Goal: Check status: Check status

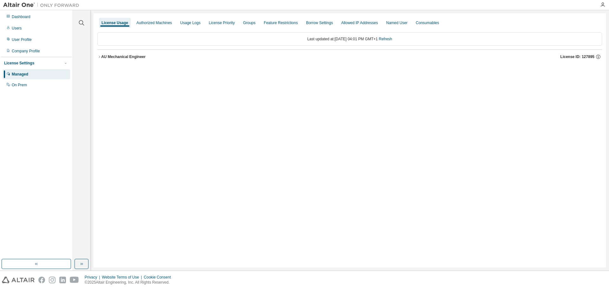
click at [125, 57] on div "AU Mechanical Engineer" at bounding box center [123, 56] width 44 height 5
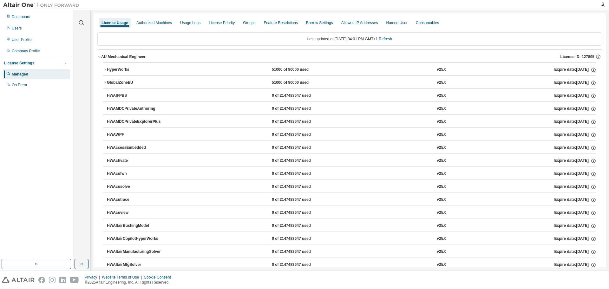
click at [127, 67] on div "HyperWorks" at bounding box center [135, 70] width 57 height 6
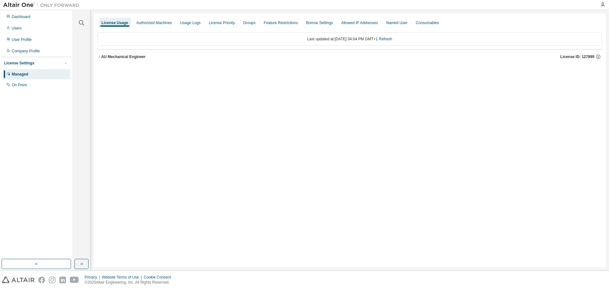
click at [116, 55] on div "AU Mechanical Engineer" at bounding box center [123, 56] width 44 height 5
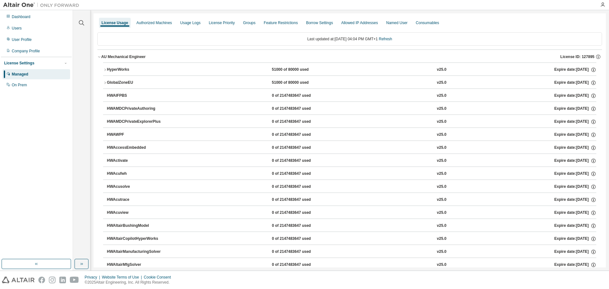
click at [124, 72] on div "HyperWorks" at bounding box center [135, 70] width 57 height 6
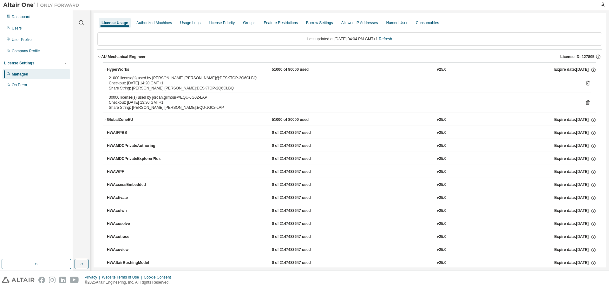
click at [120, 119] on div "GlobalZoneEU" at bounding box center [135, 120] width 57 height 6
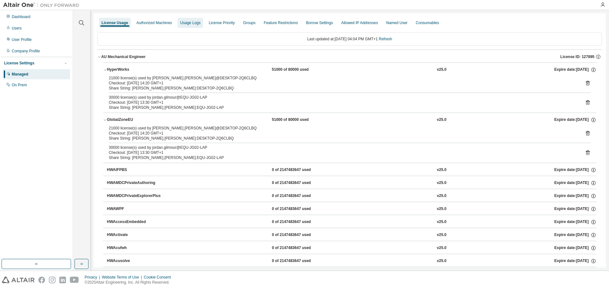
click at [184, 24] on div "Usage Logs" at bounding box center [190, 22] width 20 height 5
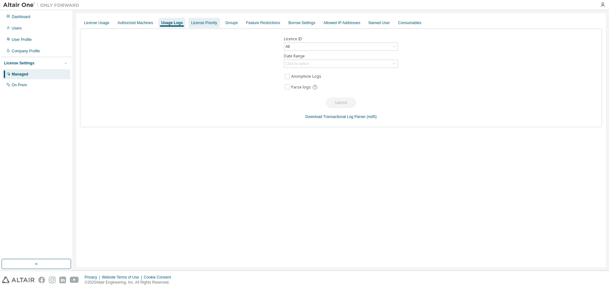
click at [204, 24] on div "License Priority" at bounding box center [204, 22] width 26 height 5
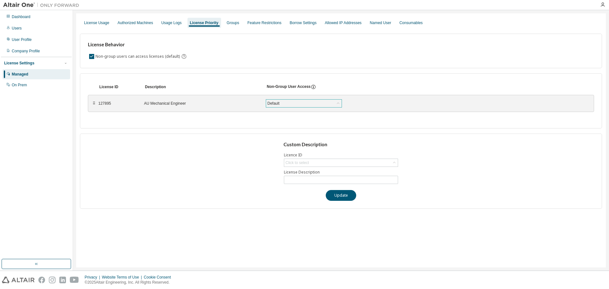
click at [284, 102] on div "Default" at bounding box center [304, 104] width 76 height 8
click at [280, 66] on div "License Behavior Non-group users can access licenses (default)" at bounding box center [341, 51] width 522 height 35
click at [102, 104] on div "127895" at bounding box center [117, 103] width 38 height 5
click at [171, 100] on div "127895 AU Mechanical Engineer Default Save" at bounding box center [239, 103] width 282 height 11
click at [233, 20] on div "Groups" at bounding box center [232, 23] width 17 height 10
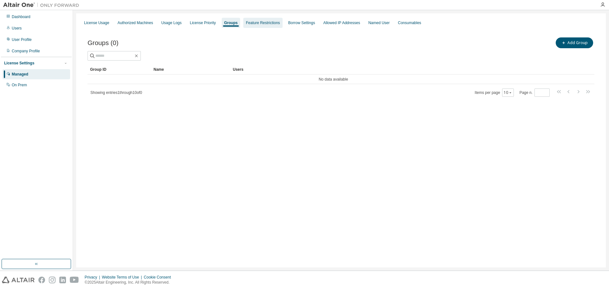
click at [258, 24] on div "Feature Restrictions" at bounding box center [263, 22] width 34 height 5
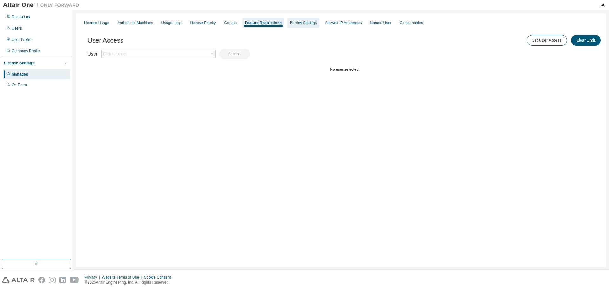
click at [292, 24] on div "Borrow Settings" at bounding box center [303, 22] width 27 height 5
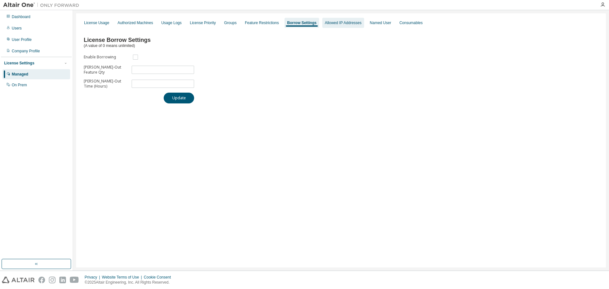
click at [327, 25] on div "Allowed IP Addresses" at bounding box center [343, 23] width 42 height 10
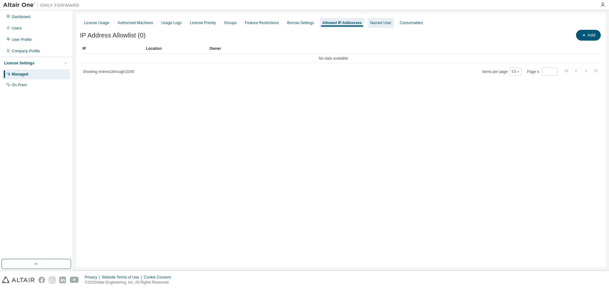
click at [368, 25] on div "Named User" at bounding box center [381, 23] width 26 height 10
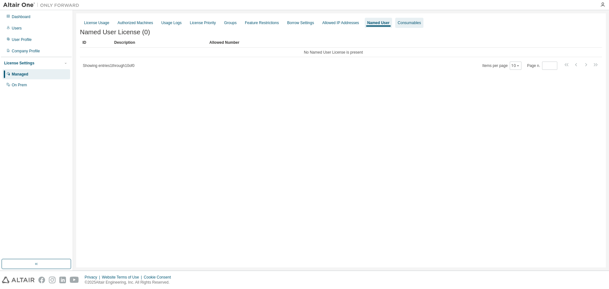
click at [402, 20] on div "Consumables" at bounding box center [409, 22] width 23 height 5
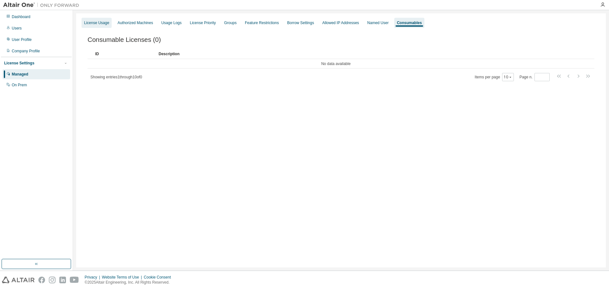
click at [106, 24] on div "License Usage" at bounding box center [96, 22] width 25 height 5
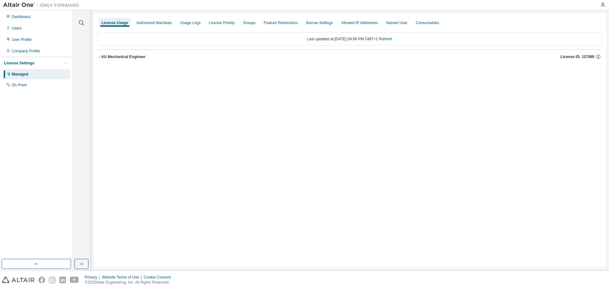
click at [112, 56] on div "AU Mechanical Engineer" at bounding box center [123, 56] width 44 height 5
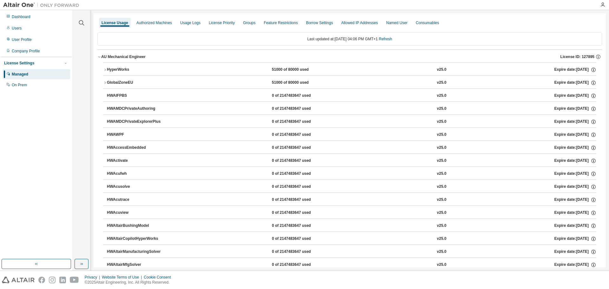
click at [138, 69] on div "HyperWorks" at bounding box center [135, 70] width 57 height 6
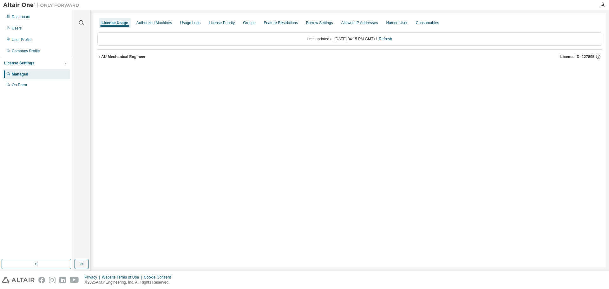
click at [111, 52] on button "AU Mechanical Engineer License ID: 127895" at bounding box center [349, 57] width 505 height 14
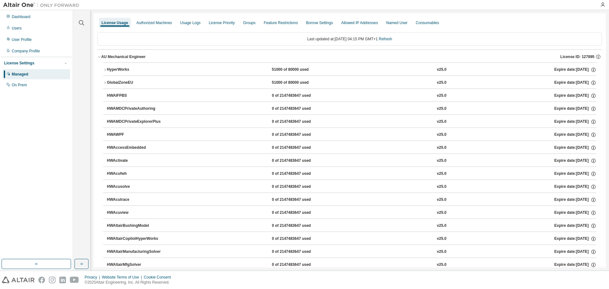
click at [118, 69] on div "HyperWorks" at bounding box center [135, 70] width 57 height 6
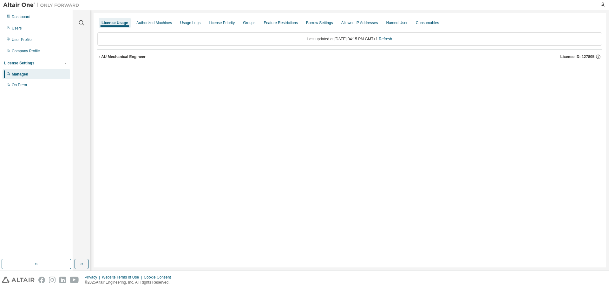
click at [118, 54] on button "AU Mechanical Engineer License ID: 127895" at bounding box center [349, 57] width 505 height 14
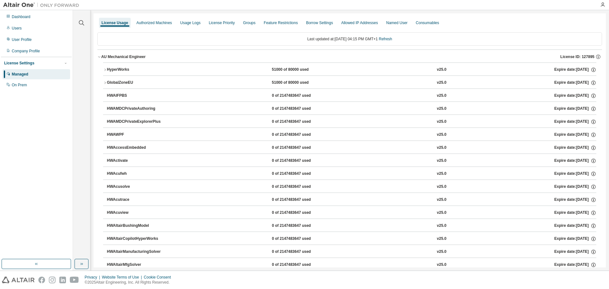
click at [329, 72] on div "HyperWorks 51000 of 80000 used v25.0 Expire date: [DATE]" at bounding box center [352, 70] width 490 height 6
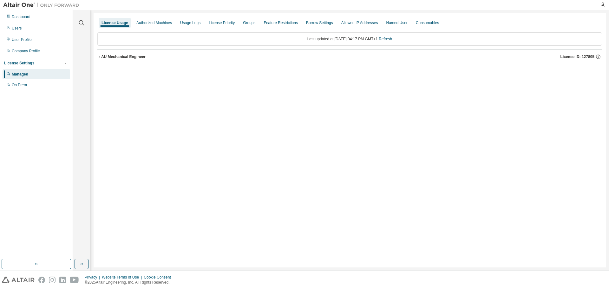
click at [137, 52] on button "AU Mechanical Engineer License ID: 127895" at bounding box center [349, 57] width 505 height 14
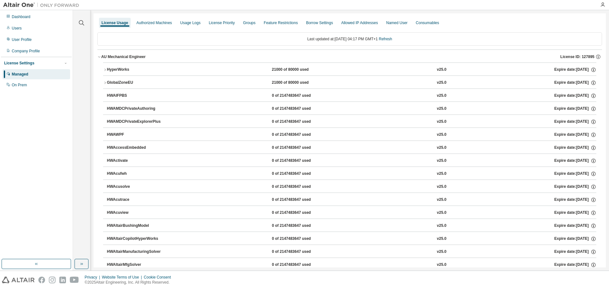
click at [184, 69] on div "HyperWorks 21000 of 80000 used v25.0 Expire date: 2025-08-15" at bounding box center [352, 70] width 490 height 6
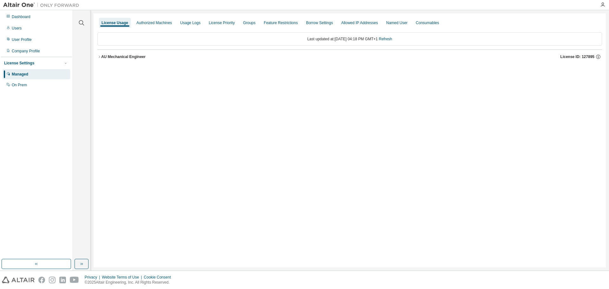
click at [129, 57] on div "AU Mechanical Engineer" at bounding box center [123, 56] width 44 height 5
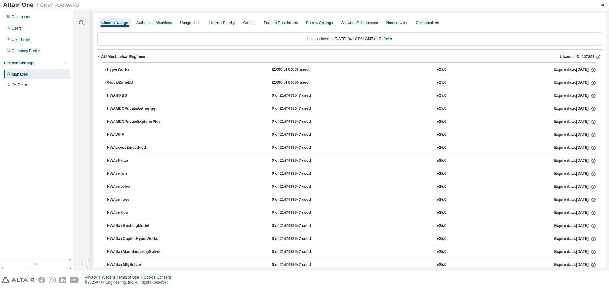
click at [116, 67] on div "HyperWorks" at bounding box center [135, 70] width 57 height 6
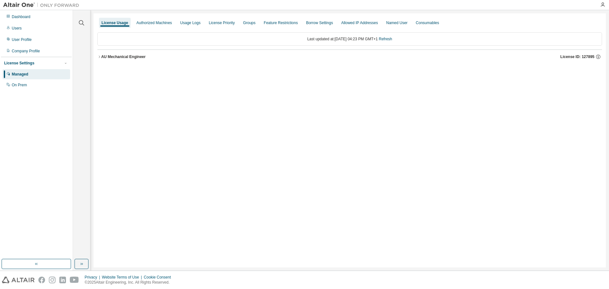
click at [208, 60] on button "AU Mechanical Engineer License ID: 127895" at bounding box center [349, 57] width 505 height 14
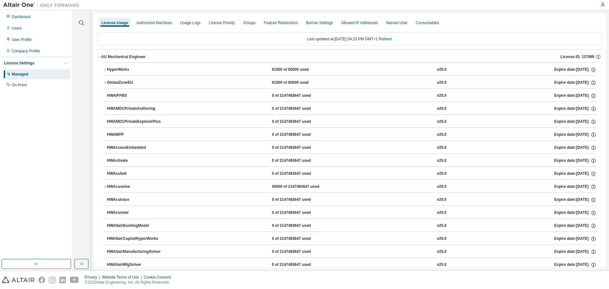
click at [208, 69] on div "HyperWorks 61000 of 80000 used v25.0 Expire date: [DATE]" at bounding box center [352, 70] width 490 height 6
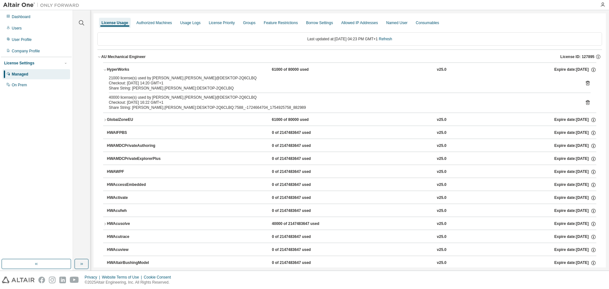
click at [585, 83] on icon at bounding box center [588, 83] width 6 height 6
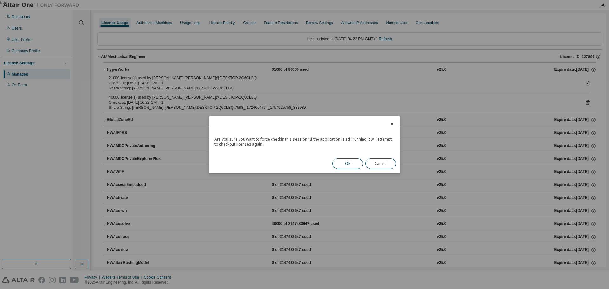
click at [346, 164] on button "OK" at bounding box center [348, 163] width 30 height 11
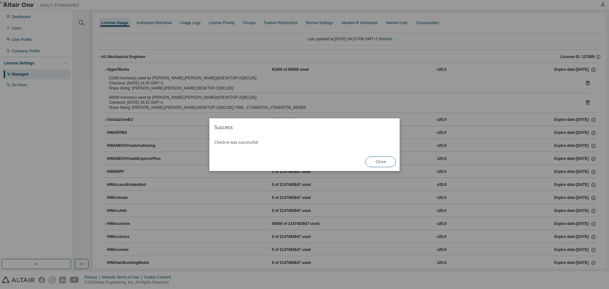
drag, startPoint x: 379, startPoint y: 163, endPoint x: 324, endPoint y: 140, distance: 59.4
click at [379, 163] on button "Close" at bounding box center [381, 161] width 30 height 11
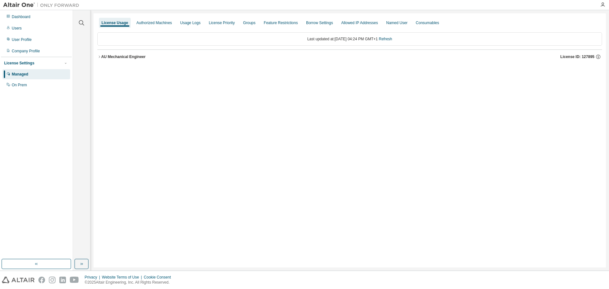
click at [124, 57] on div "AU Mechanical Engineer" at bounding box center [123, 56] width 44 height 5
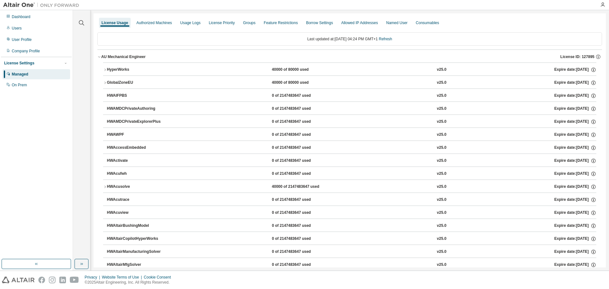
click at [124, 68] on div "HyperWorks" at bounding box center [135, 70] width 57 height 6
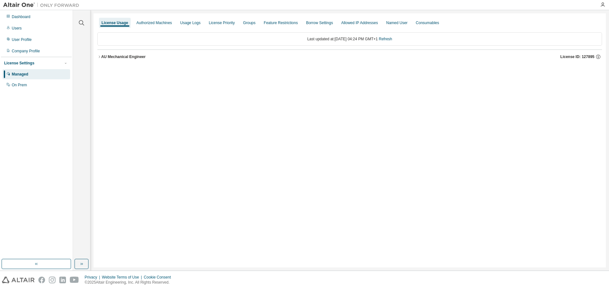
click at [119, 58] on div "AU Mechanical Engineer" at bounding box center [123, 56] width 44 height 5
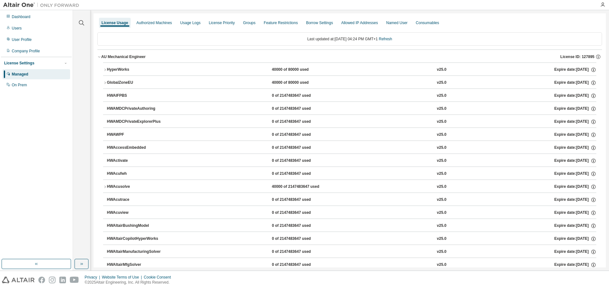
click at [125, 69] on div "HyperWorks" at bounding box center [135, 70] width 57 height 6
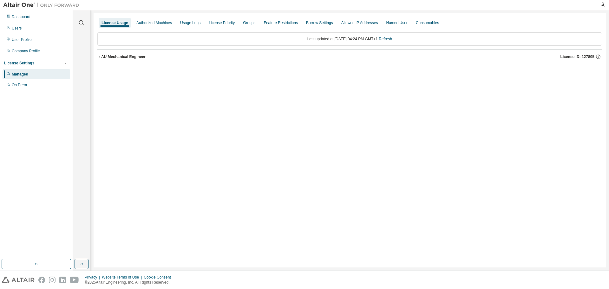
click at [142, 57] on div "AU Mechanical Engineer" at bounding box center [123, 56] width 44 height 5
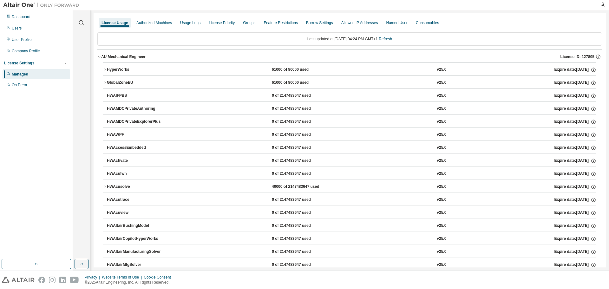
click at [143, 64] on button "HyperWorks 61000 of 80000 used v25.0 Expire date: 2025-08-15" at bounding box center [349, 70] width 493 height 14
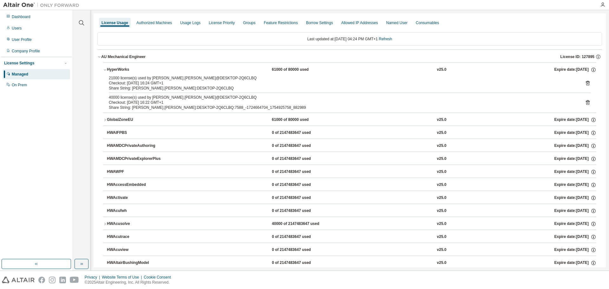
click at [587, 83] on icon at bounding box center [588, 84] width 2 height 2
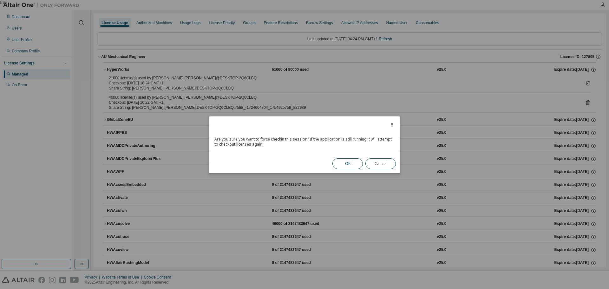
click at [348, 165] on button "OK" at bounding box center [348, 163] width 30 height 11
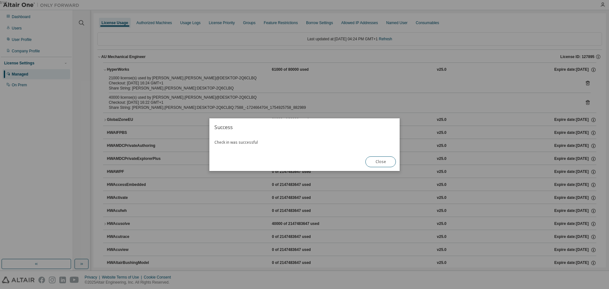
click at [387, 160] on button "Close" at bounding box center [381, 161] width 30 height 11
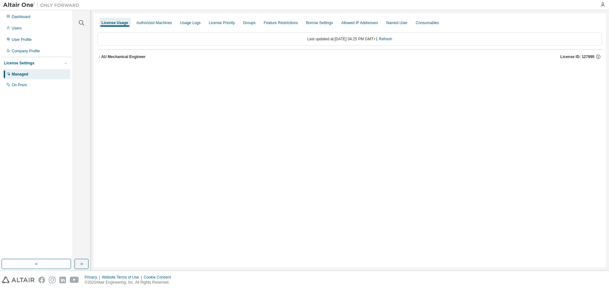
click at [112, 57] on div "AU Mechanical Engineer" at bounding box center [123, 56] width 44 height 5
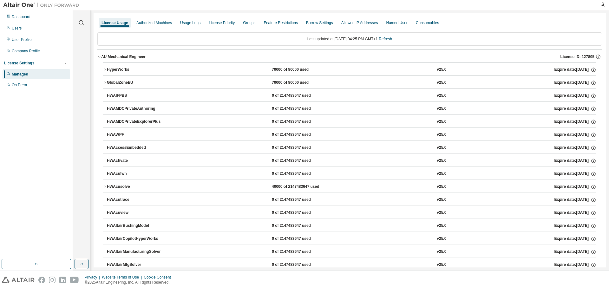
click at [158, 69] on div "HyperWorks" at bounding box center [135, 70] width 57 height 6
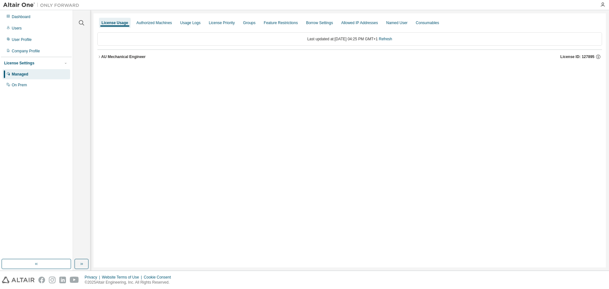
click at [130, 59] on div "AU Mechanical Engineer License ID: 127895" at bounding box center [351, 57] width 501 height 6
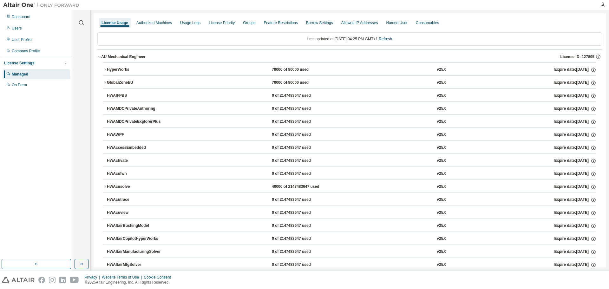
click at [129, 69] on div "HyperWorks" at bounding box center [135, 70] width 57 height 6
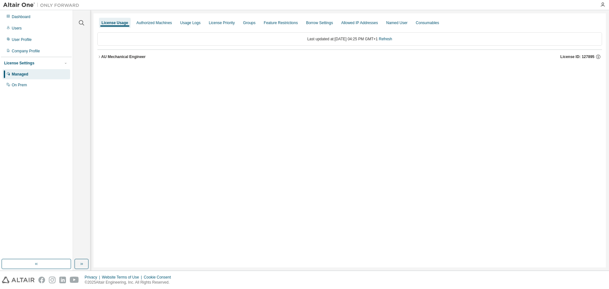
click at [123, 57] on div "AU Mechanical Engineer" at bounding box center [123, 56] width 44 height 5
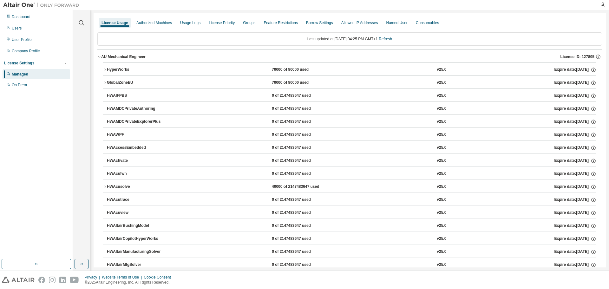
click at [124, 65] on button "HyperWorks 70000 of 80000 used v25.0 Expire date: [DATE]" at bounding box center [349, 70] width 493 height 14
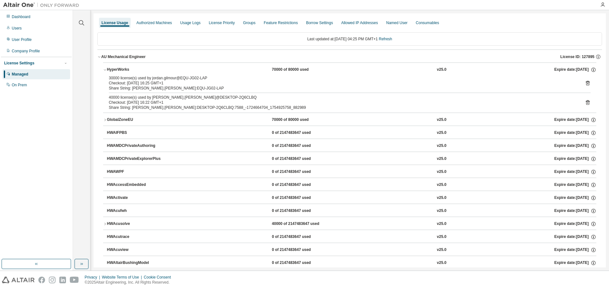
drag, startPoint x: 73, startPoint y: 80, endPoint x: 83, endPoint y: 63, distance: 20.2
click at [83, 63] on div "Clear all Collapse on share string Yes No Only used licenses Yes No Only my usa…" at bounding box center [81, 134] width 15 height 247
drag, startPoint x: 84, startPoint y: 61, endPoint x: 83, endPoint y: 53, distance: 7.7
click at [83, 53] on div "Clear all Collapse on share string Yes No Only used licenses Yes No Only my usa…" at bounding box center [81, 134] width 15 height 247
drag, startPoint x: 83, startPoint y: 53, endPoint x: 82, endPoint y: 49, distance: 3.5
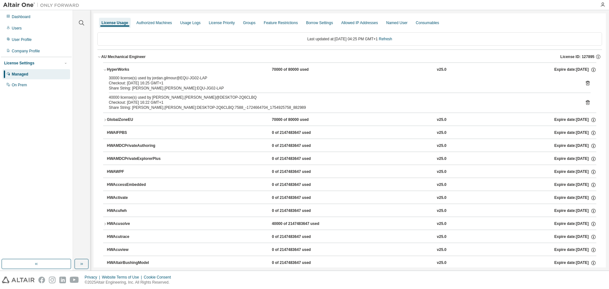
click at [82, 49] on div "Clear all Collapse on share string Yes No Only used licenses Yes No Only my usa…" at bounding box center [81, 134] width 15 height 247
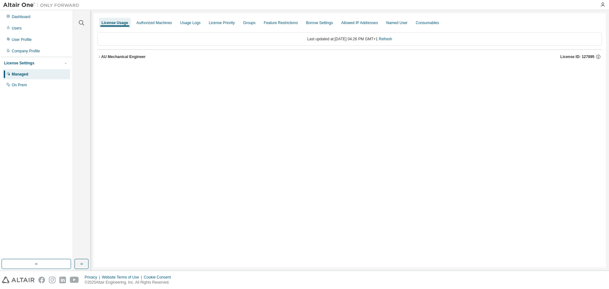
click at [123, 57] on div "AU Mechanical Engineer" at bounding box center [123, 56] width 44 height 5
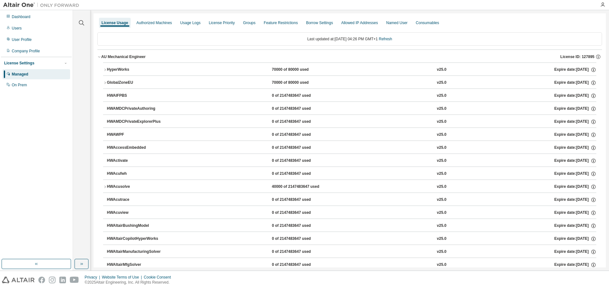
click at [126, 66] on button "HyperWorks 70000 of 80000 used v25.0 Expire date: [DATE]" at bounding box center [349, 70] width 493 height 14
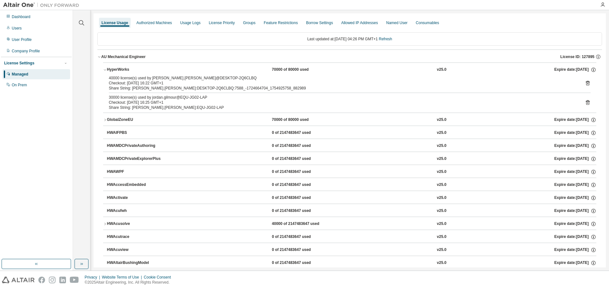
drag, startPoint x: 88, startPoint y: 85, endPoint x: 86, endPoint y: 64, distance: 21.0
click at [86, 64] on div "Clear all Collapse on share string Yes No Only used licenses Yes No Only my usa…" at bounding box center [81, 134] width 15 height 247
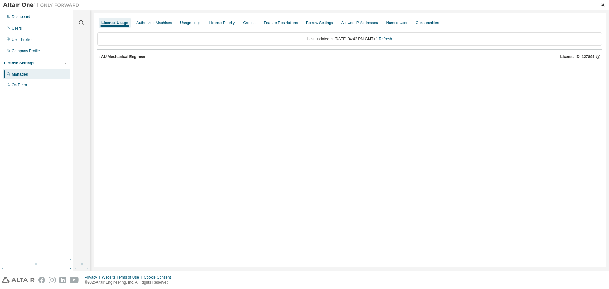
click at [147, 55] on div "AU Mechanical Engineer License ID: 127895" at bounding box center [351, 57] width 501 height 6
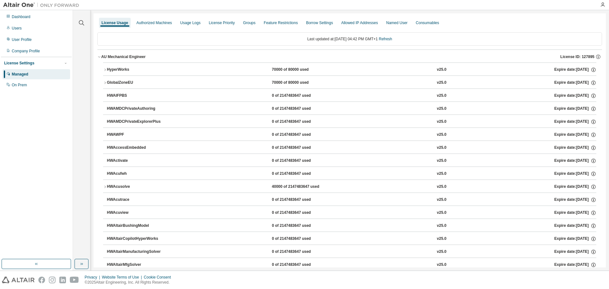
click at [127, 68] on div "HyperWorks" at bounding box center [135, 70] width 57 height 6
